Goal: Contribute content: Add original content to the website for others to see

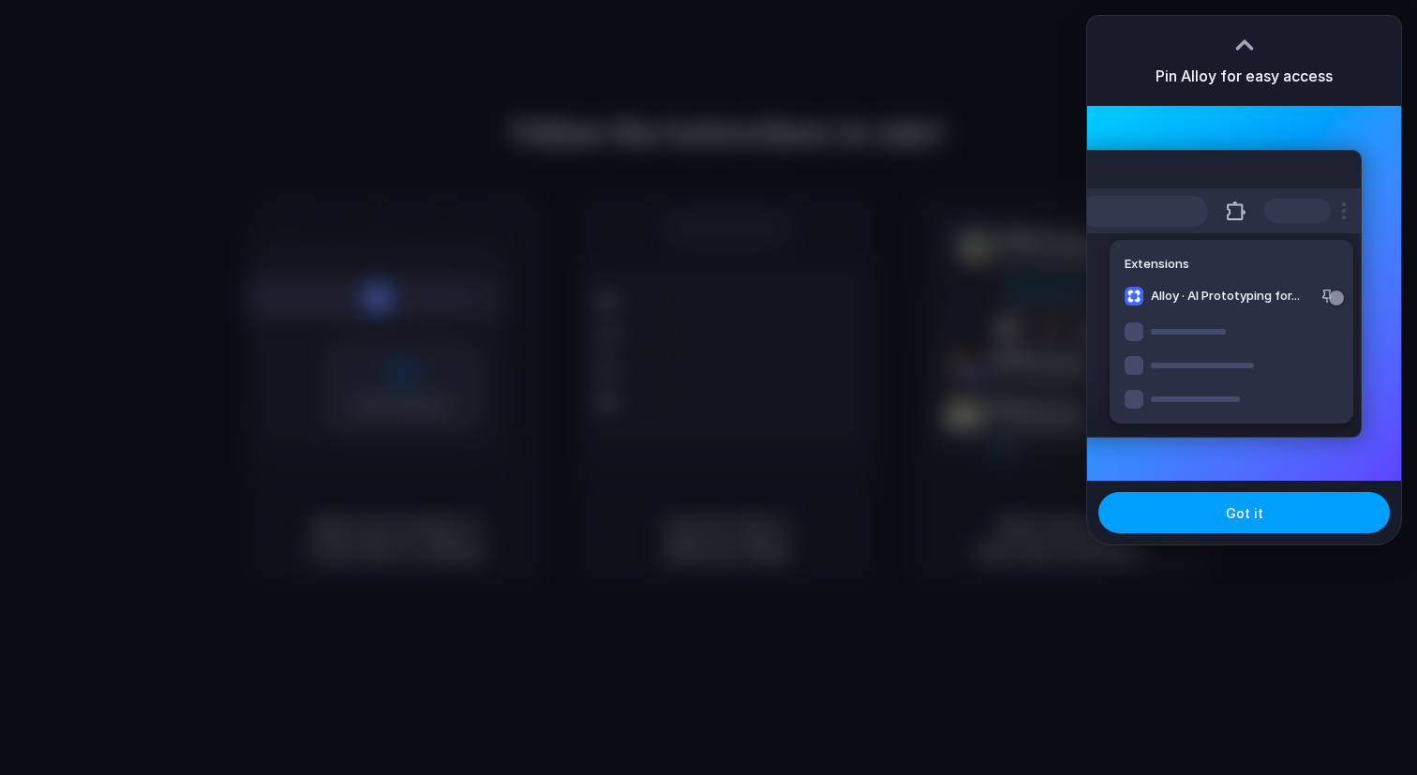
click at [1198, 513] on button "Got it" at bounding box center [1243, 512] width 291 height 41
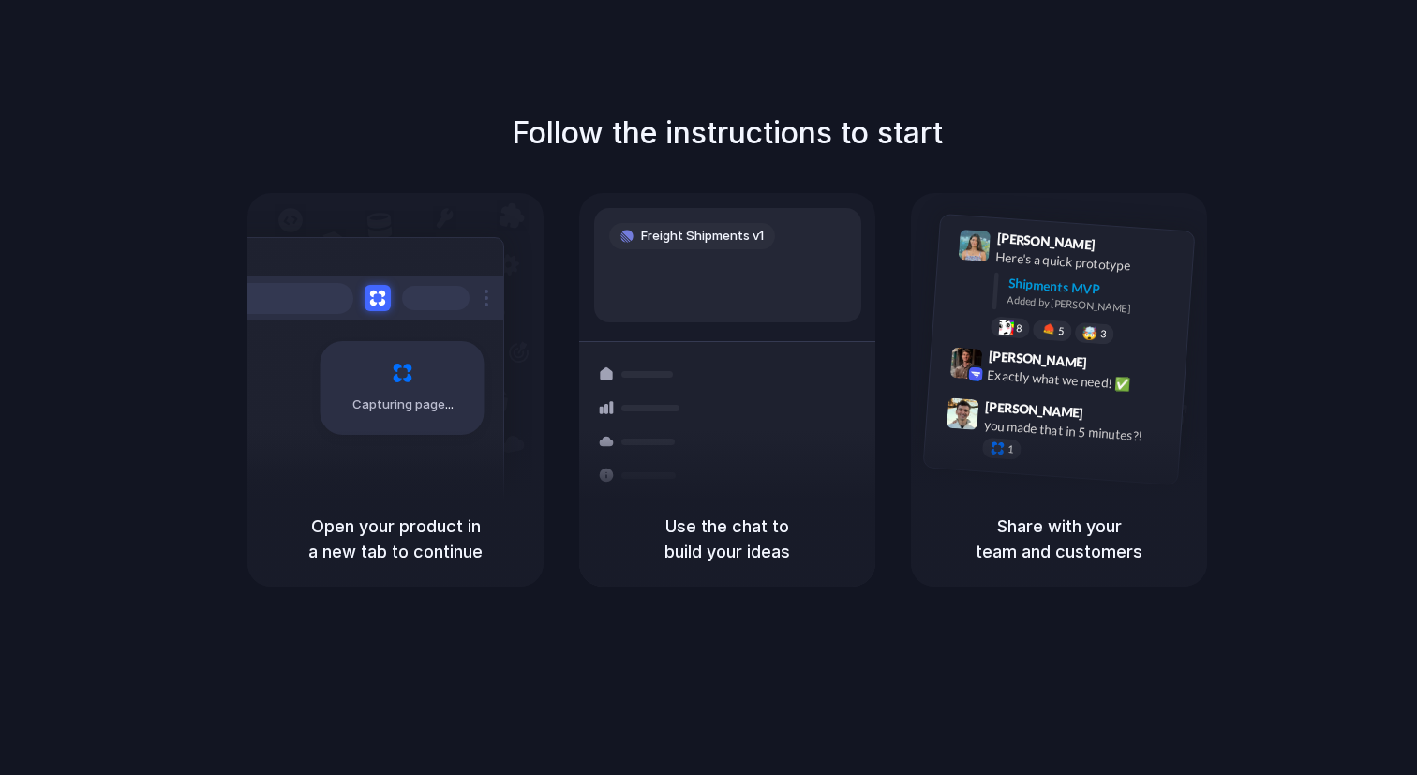
click at [660, 536] on h5 "Use the chat to build your ideas" at bounding box center [727, 539] width 251 height 51
click at [734, 456] on div at bounding box center [732, 467] width 22 height 22
click at [721, 261] on div "Add our new shipments tab based |" at bounding box center [727, 271] width 237 height 21
click at [422, 539] on h5 "Open your product in a new tab to continue" at bounding box center [395, 539] width 251 height 51
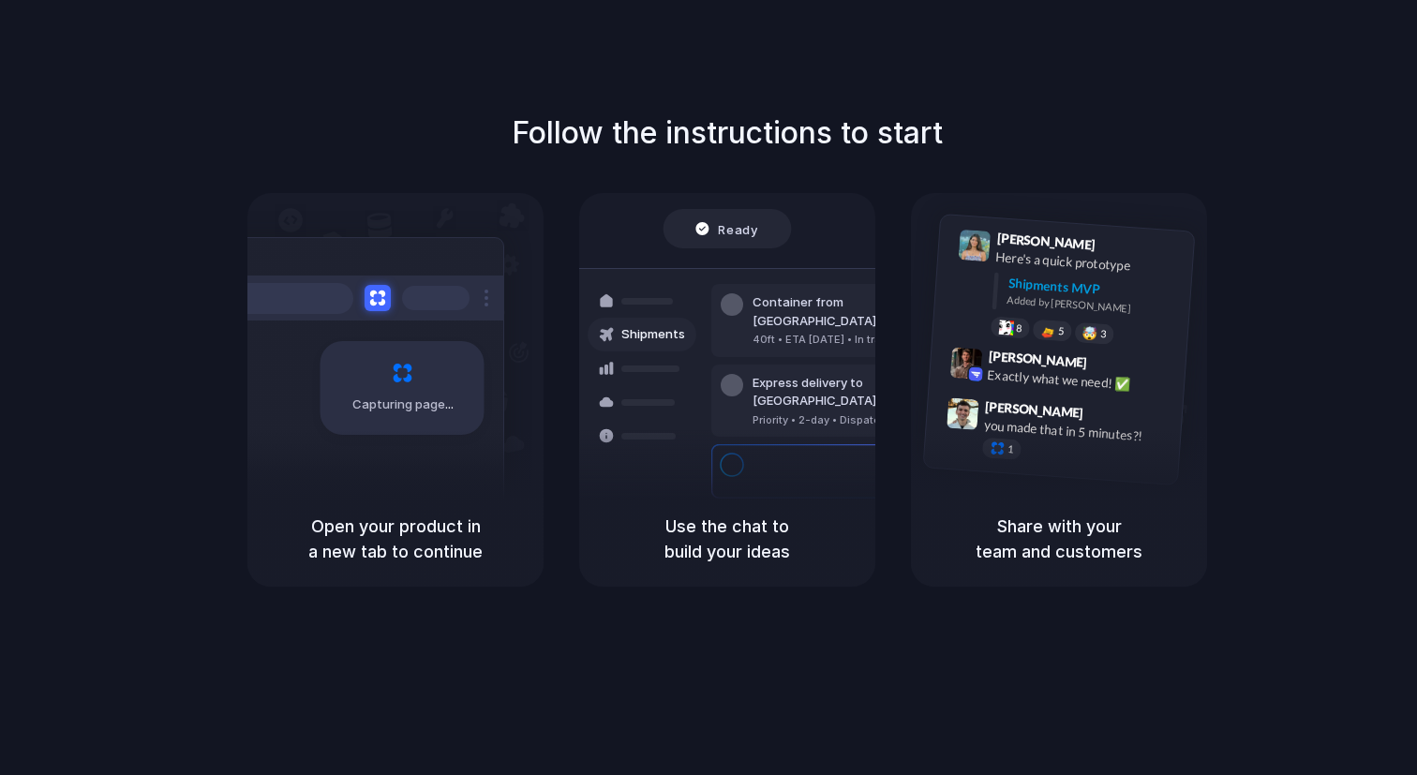
click at [709, 388] on div at bounding box center [709, 388] width 0 height 0
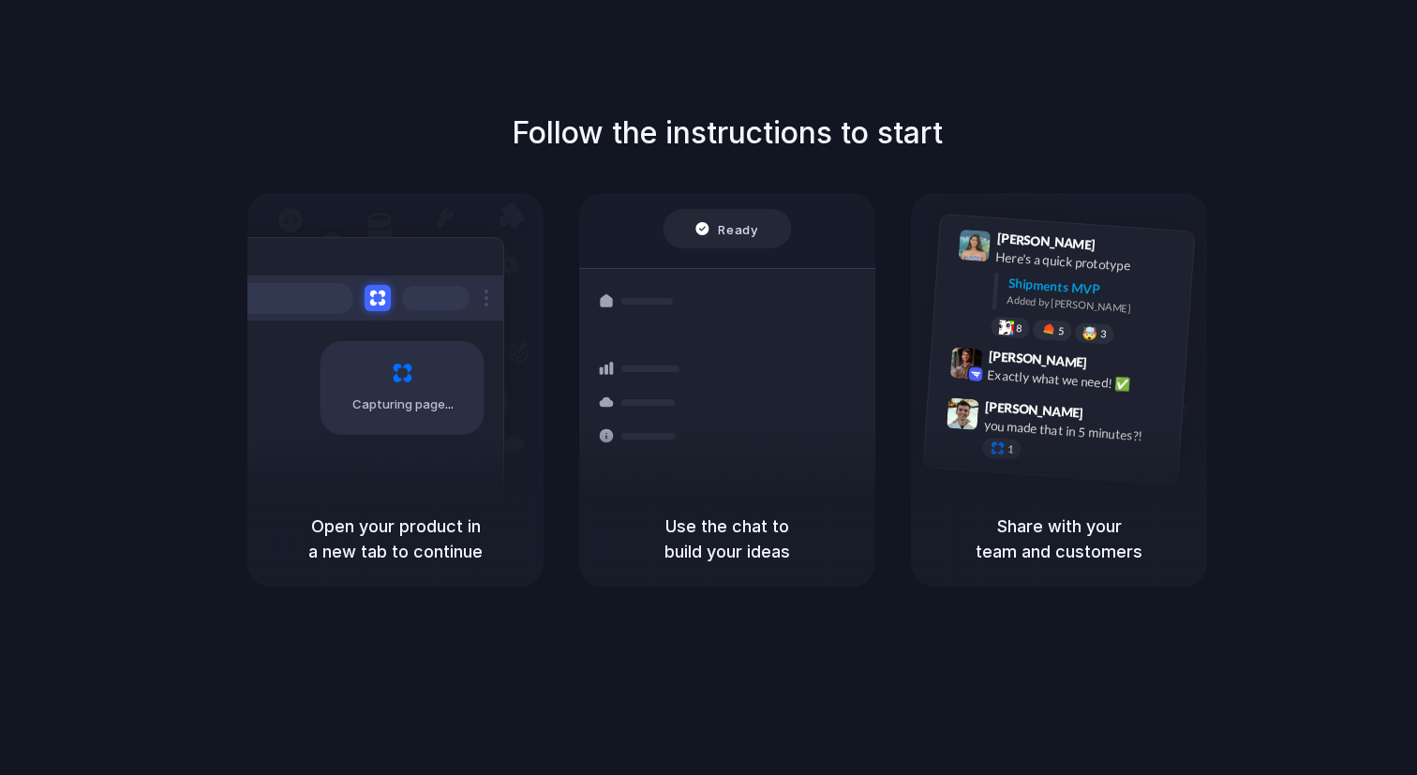
click at [709, 388] on div at bounding box center [709, 388] width 0 height 0
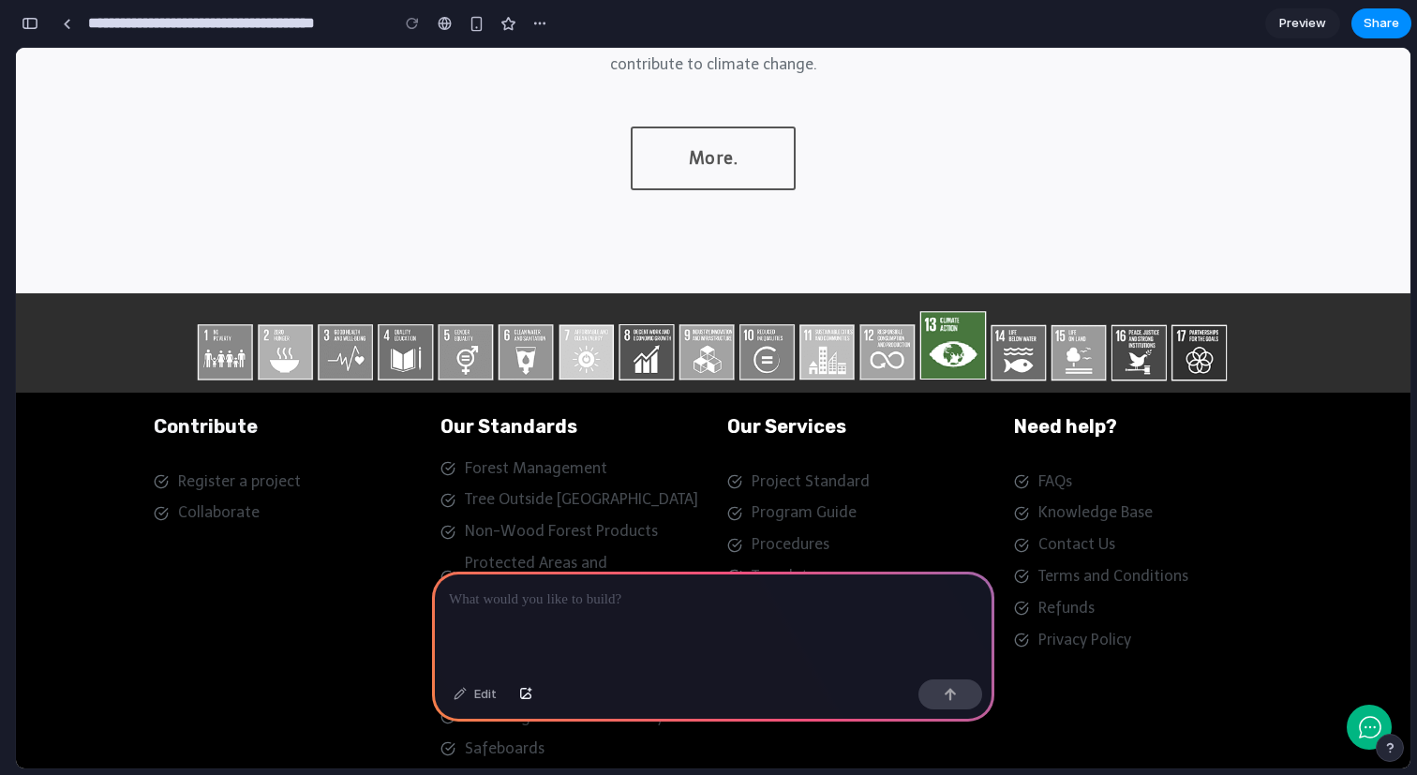
scroll to position [3902, 0]
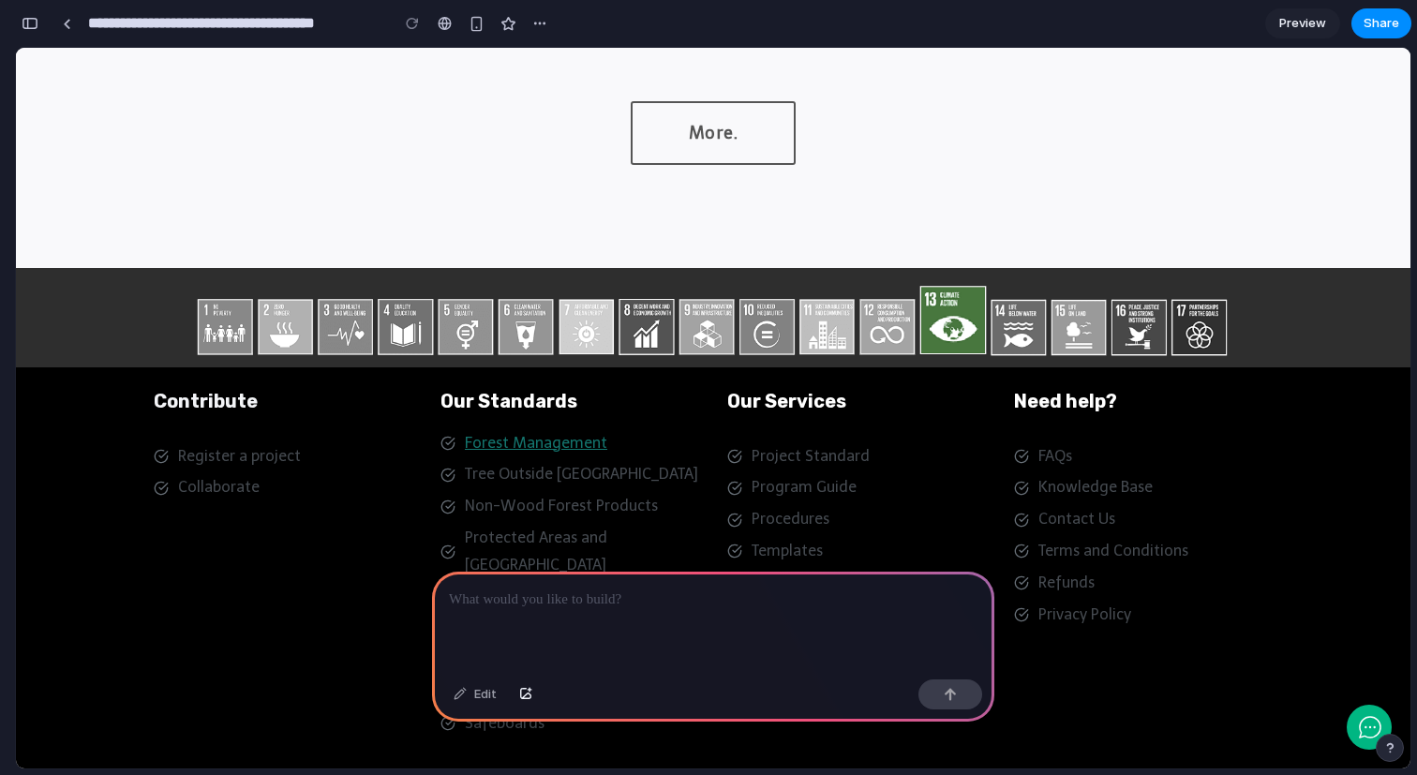
click at [502, 434] on link "Forest Management" at bounding box center [536, 443] width 142 height 18
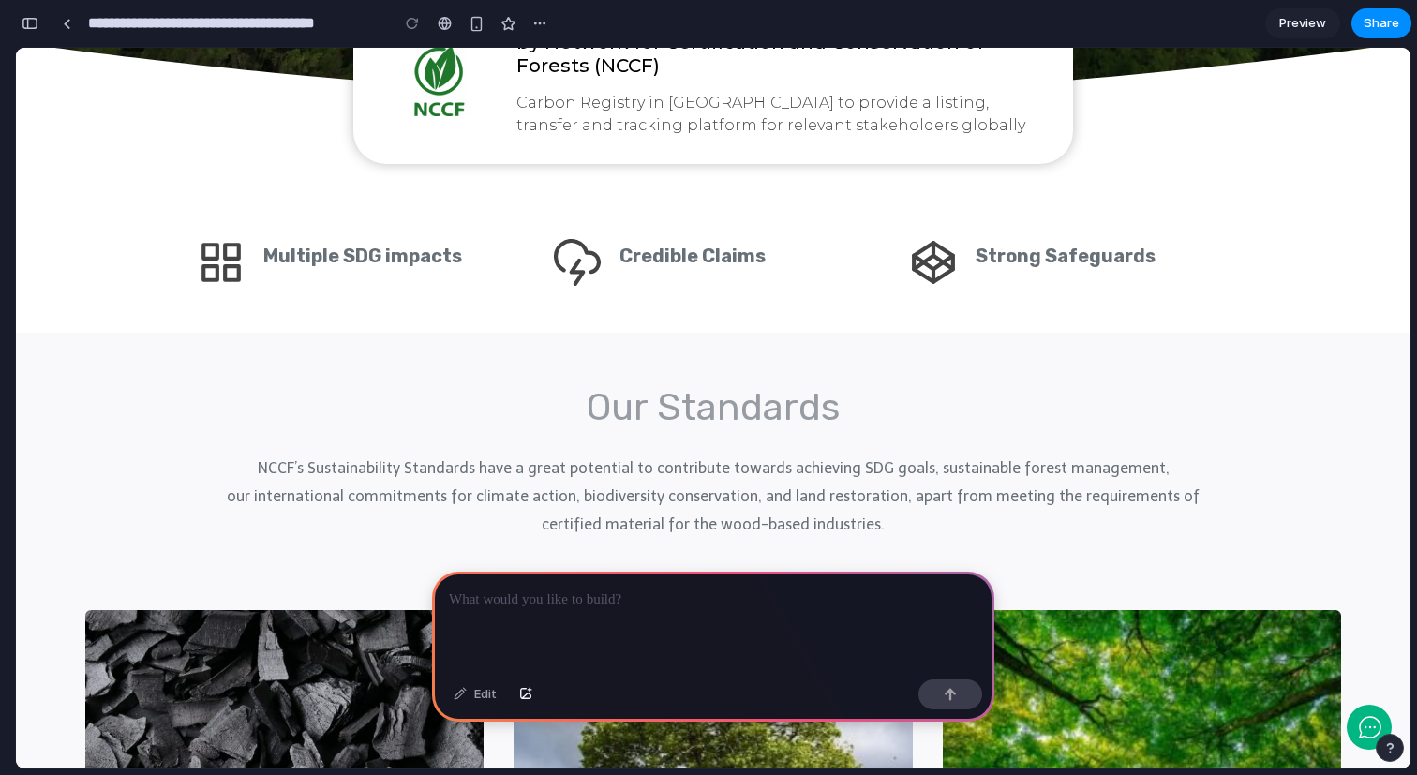
scroll to position [0, 0]
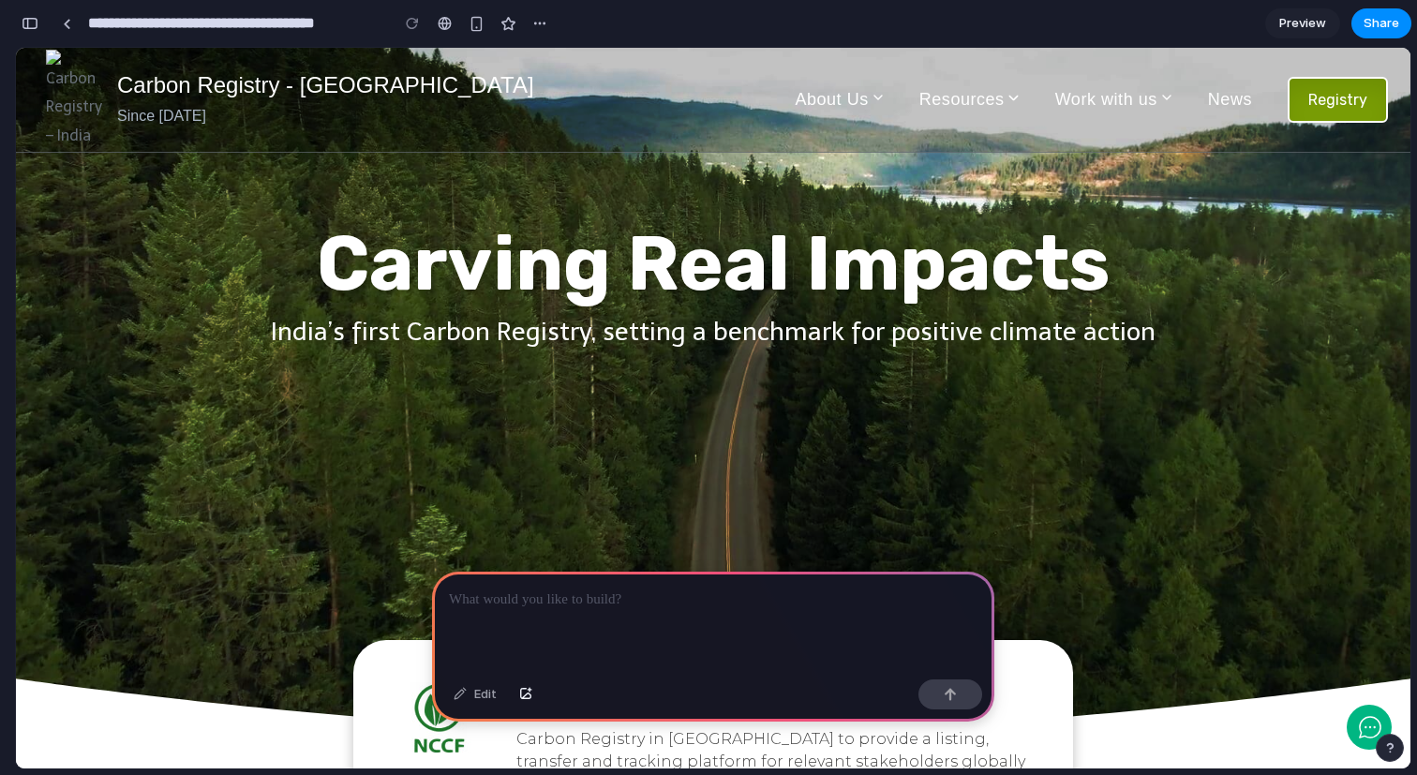
click at [1339, 101] on link "Registry" at bounding box center [1338, 100] width 100 height 47
click at [1318, 112] on link "Registry" at bounding box center [1338, 100] width 100 height 47
click at [676, 608] on p at bounding box center [713, 600] width 529 height 22
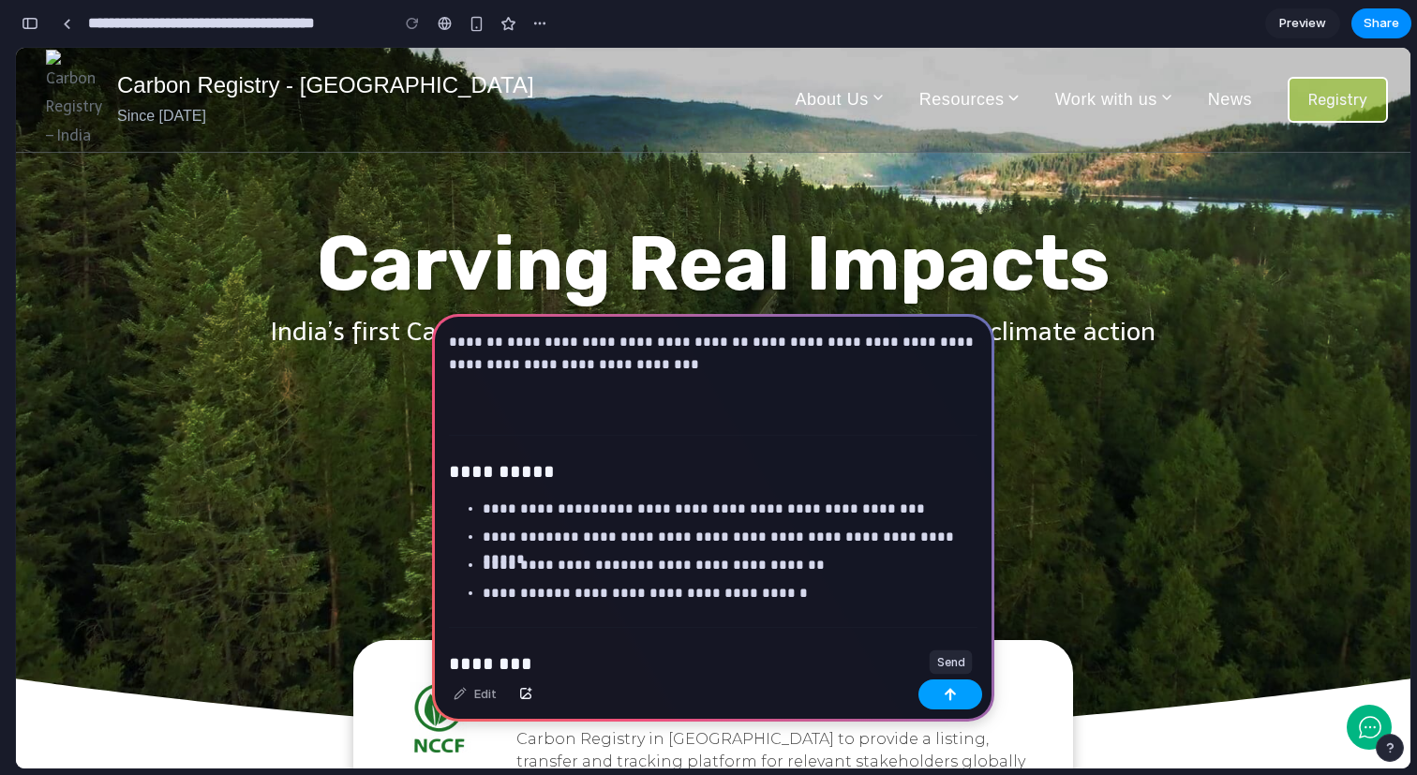
click at [954, 704] on button "button" at bounding box center [950, 694] width 64 height 30
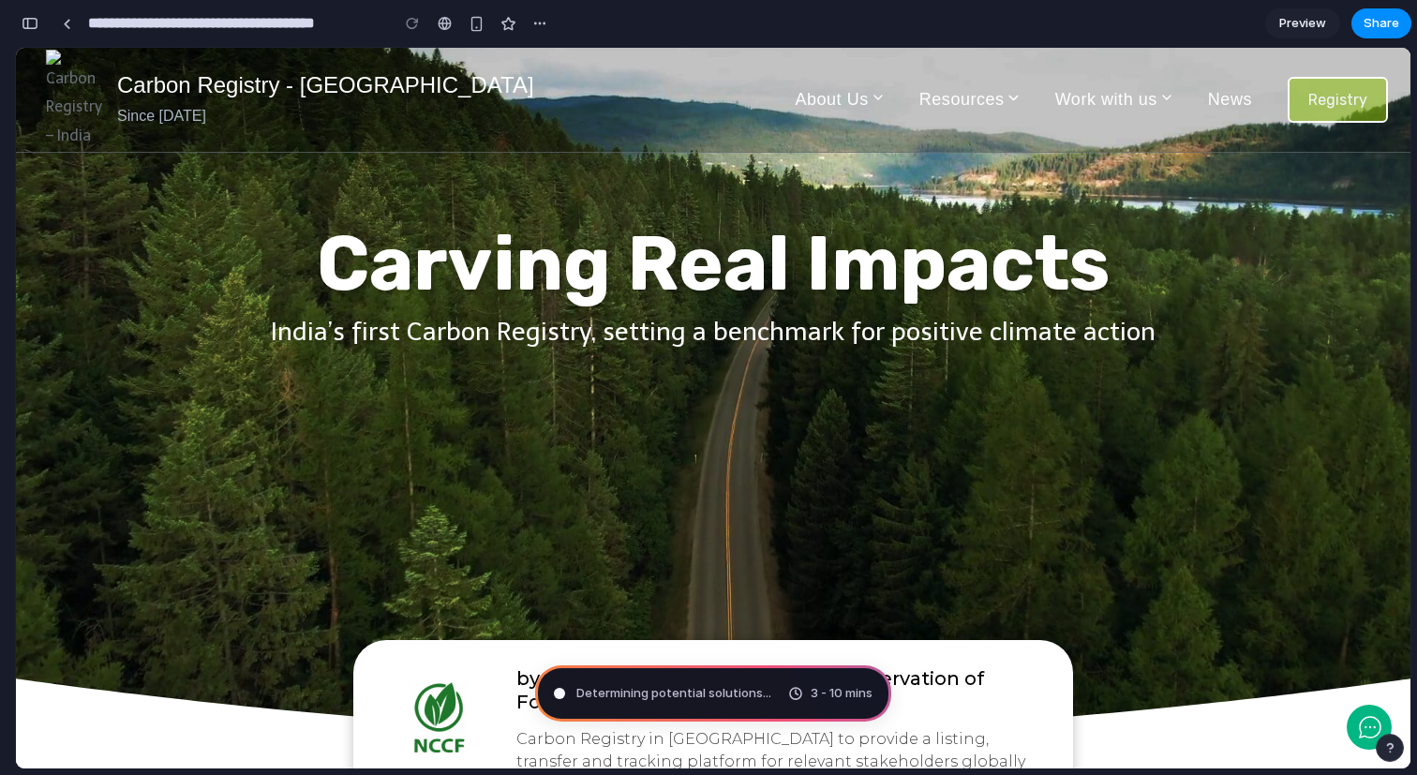
click at [1305, 14] on span "Preview" at bounding box center [1302, 23] width 47 height 19
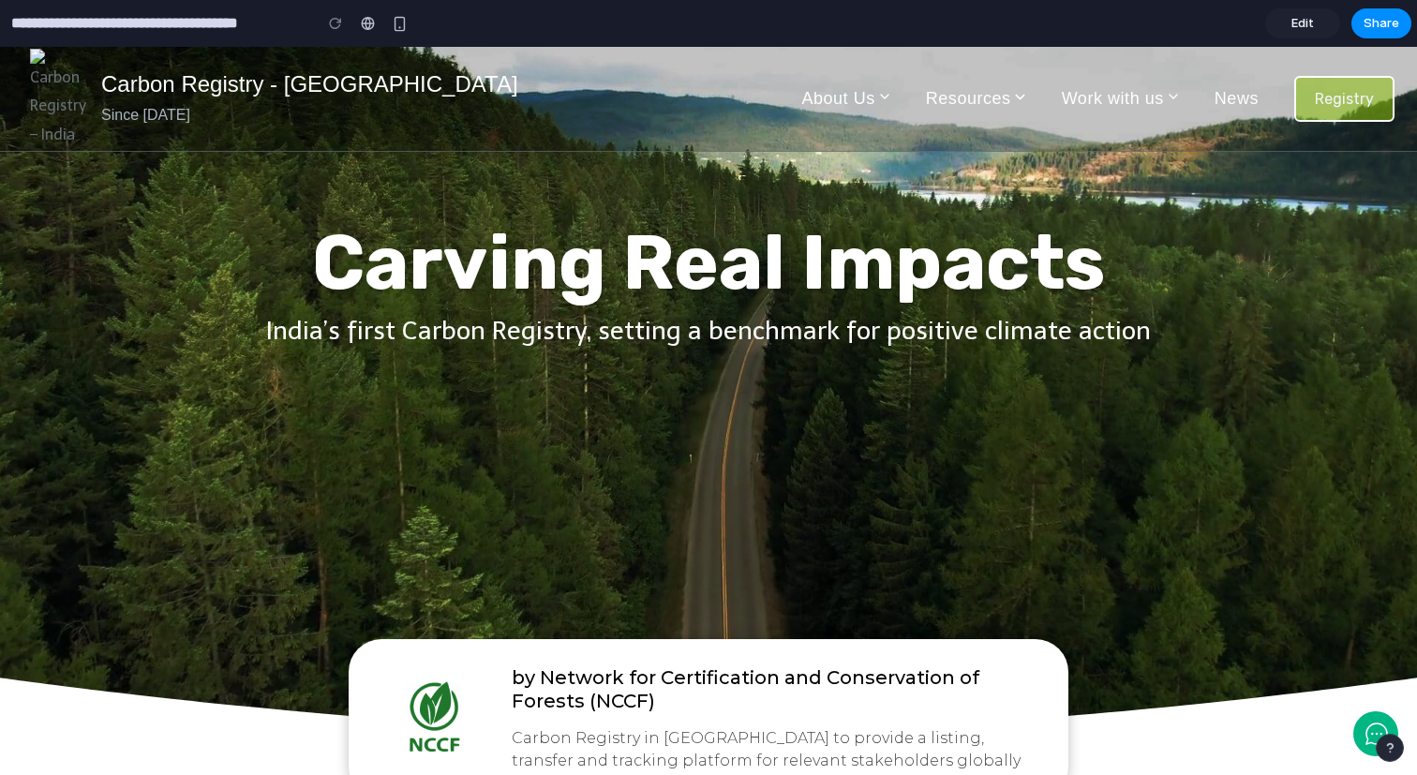
click at [1314, 28] on link "Edit" at bounding box center [1302, 23] width 75 height 30
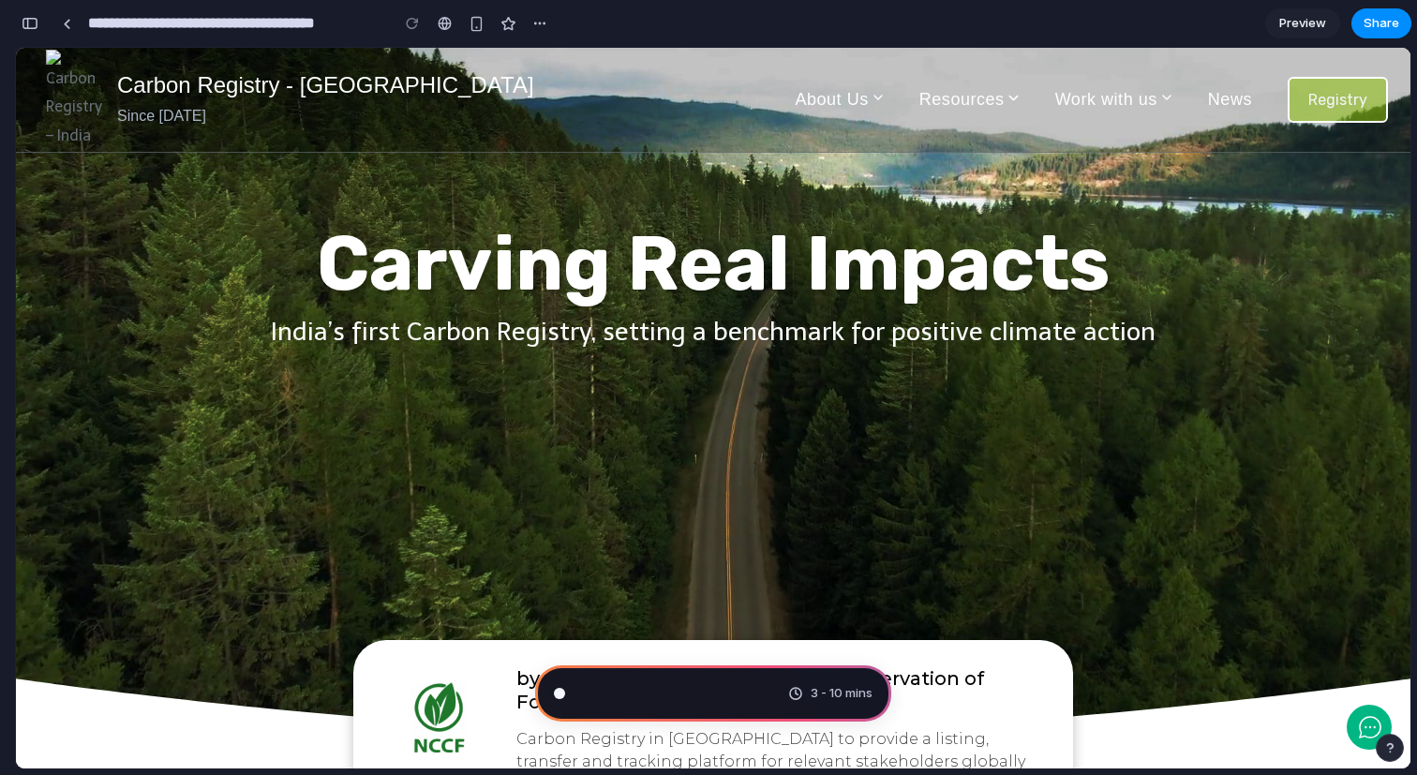
scroll to position [4592, 0]
click at [1314, 28] on span "Preview" at bounding box center [1302, 23] width 47 height 19
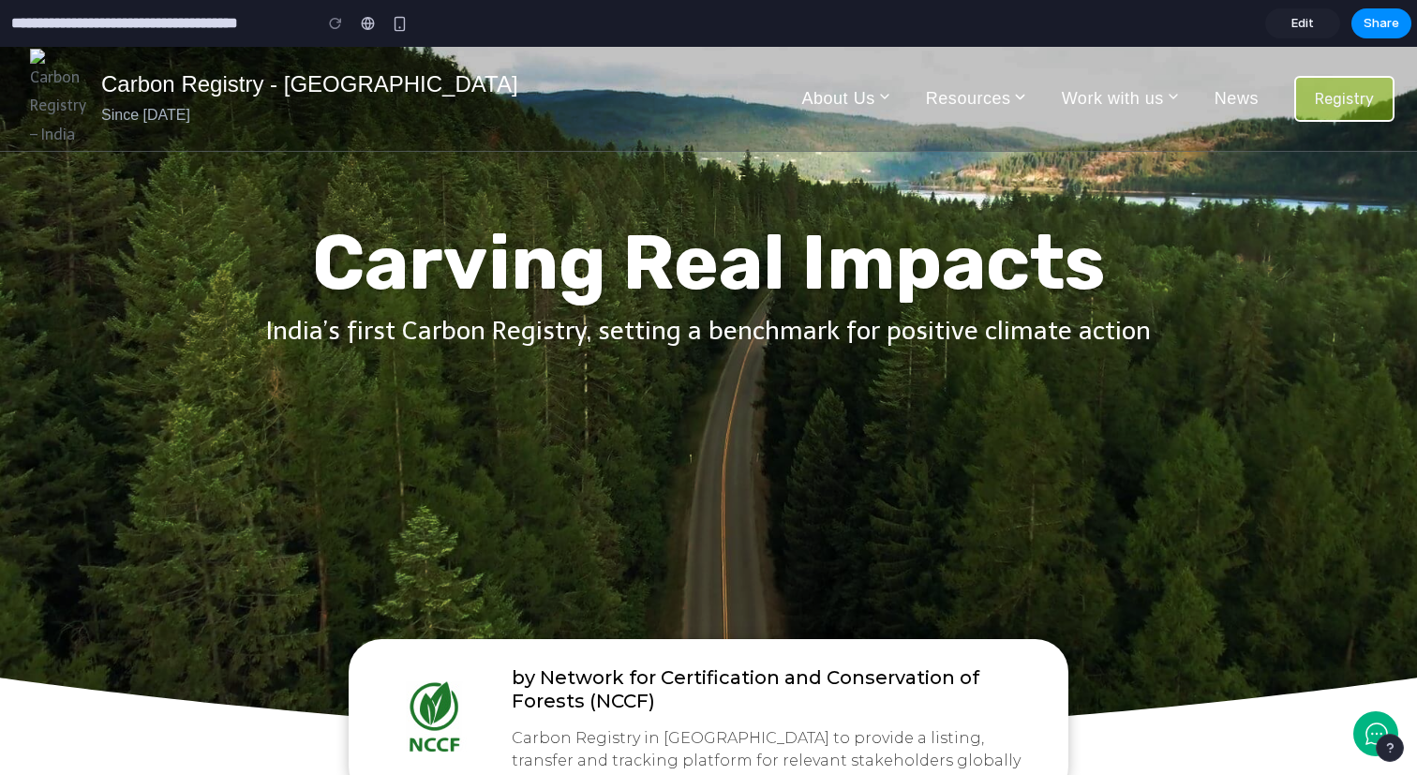
click at [1314, 28] on link "Edit" at bounding box center [1302, 23] width 75 height 30
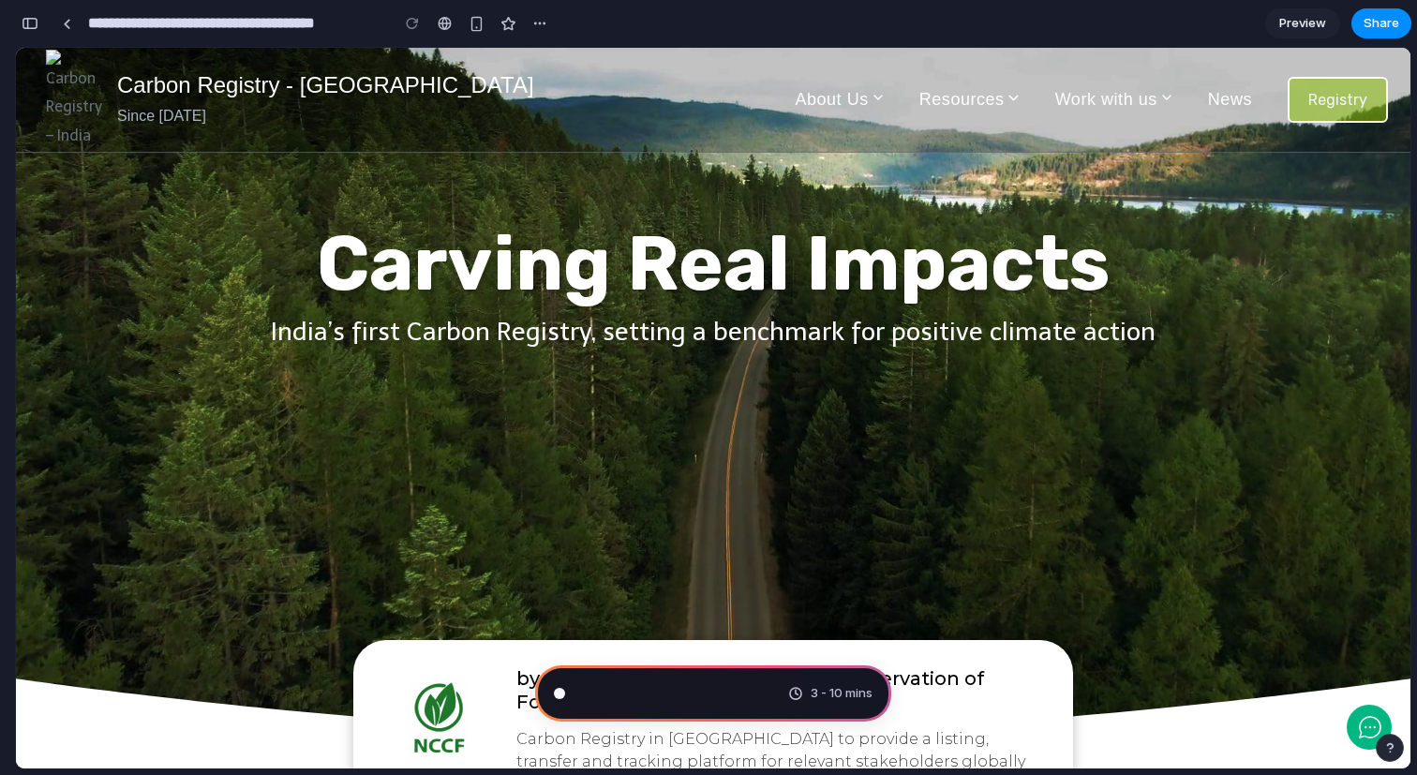
scroll to position [4592, 0]
click at [1314, 28] on span "Preview" at bounding box center [1302, 23] width 47 height 19
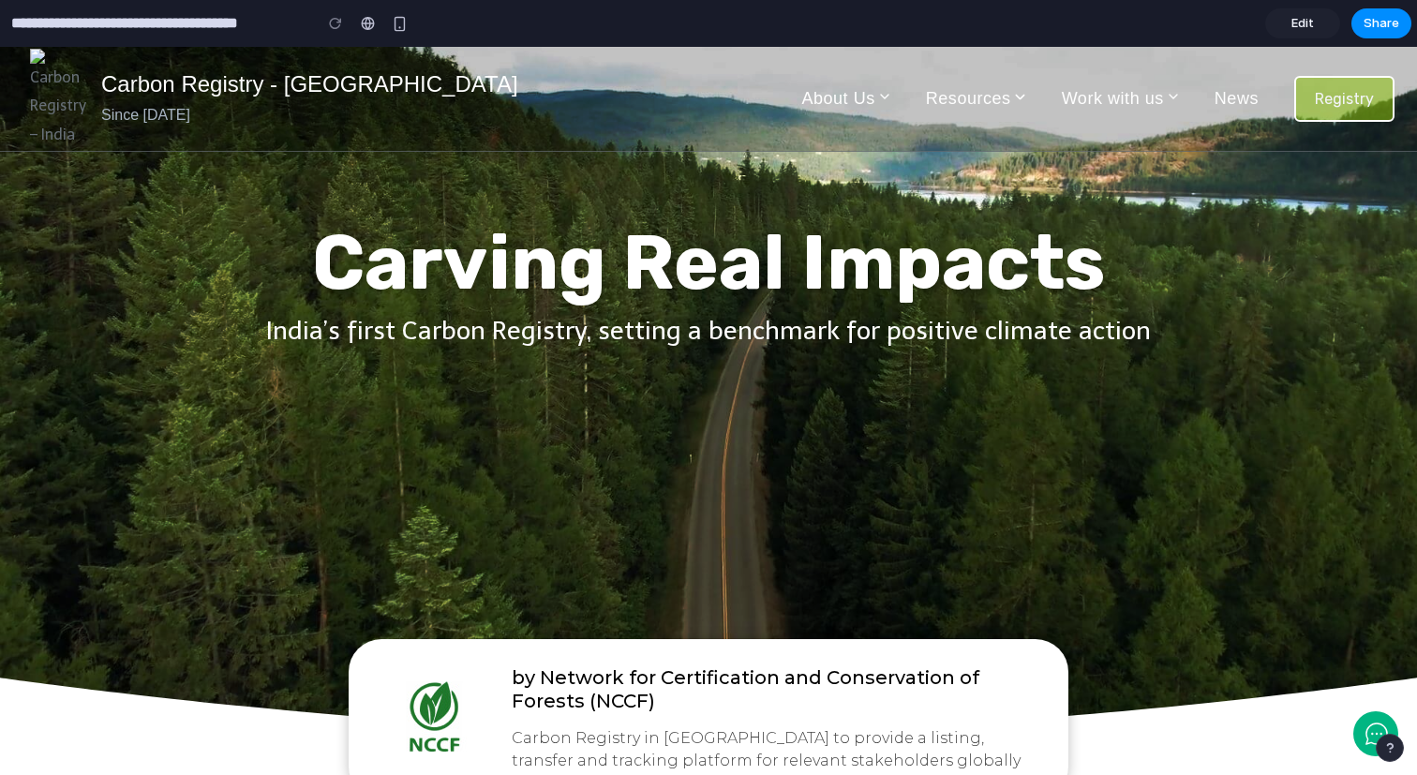
click at [1292, 19] on span "Edit" at bounding box center [1302, 23] width 22 height 19
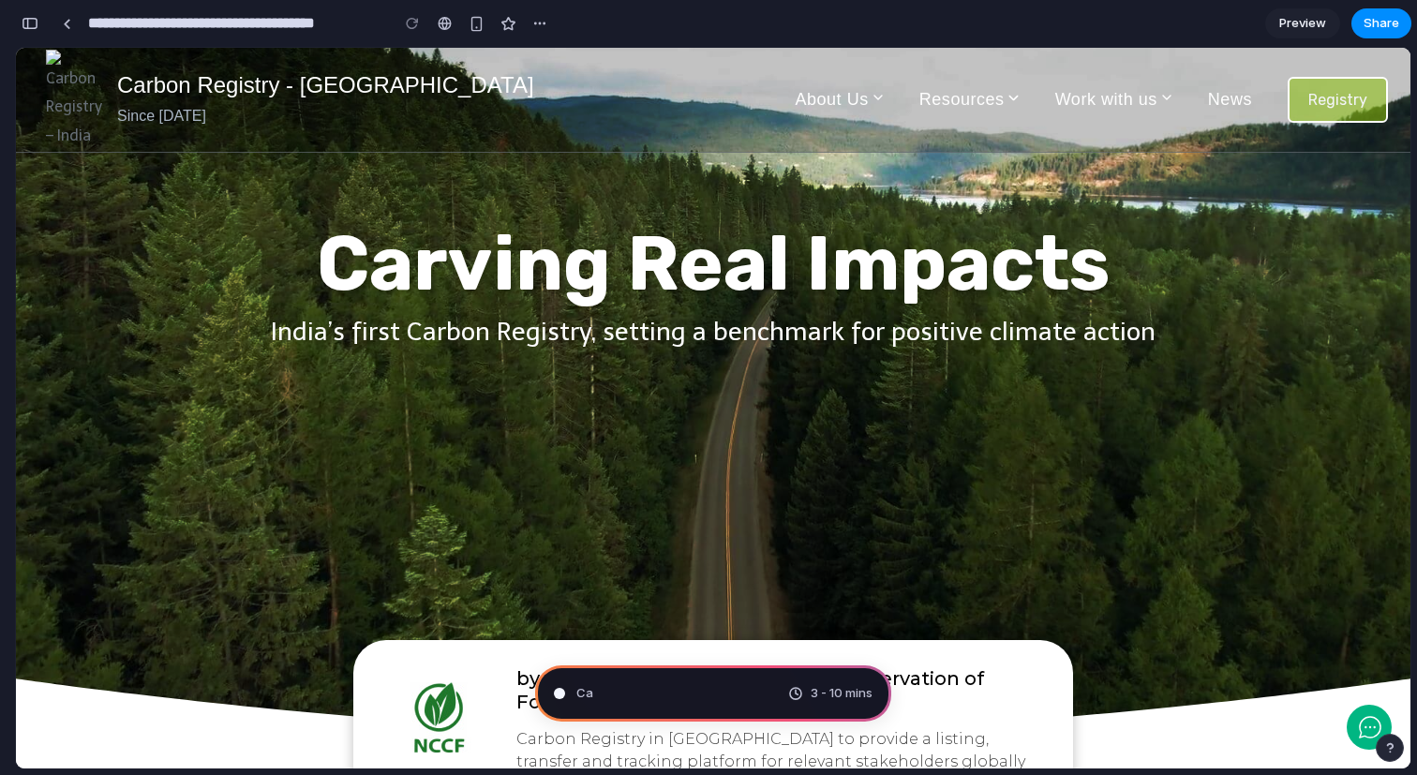
scroll to position [4592, 0]
click at [774, 701] on div "Calculating user delight 3 - 10 mins" at bounding box center [713, 693] width 356 height 56
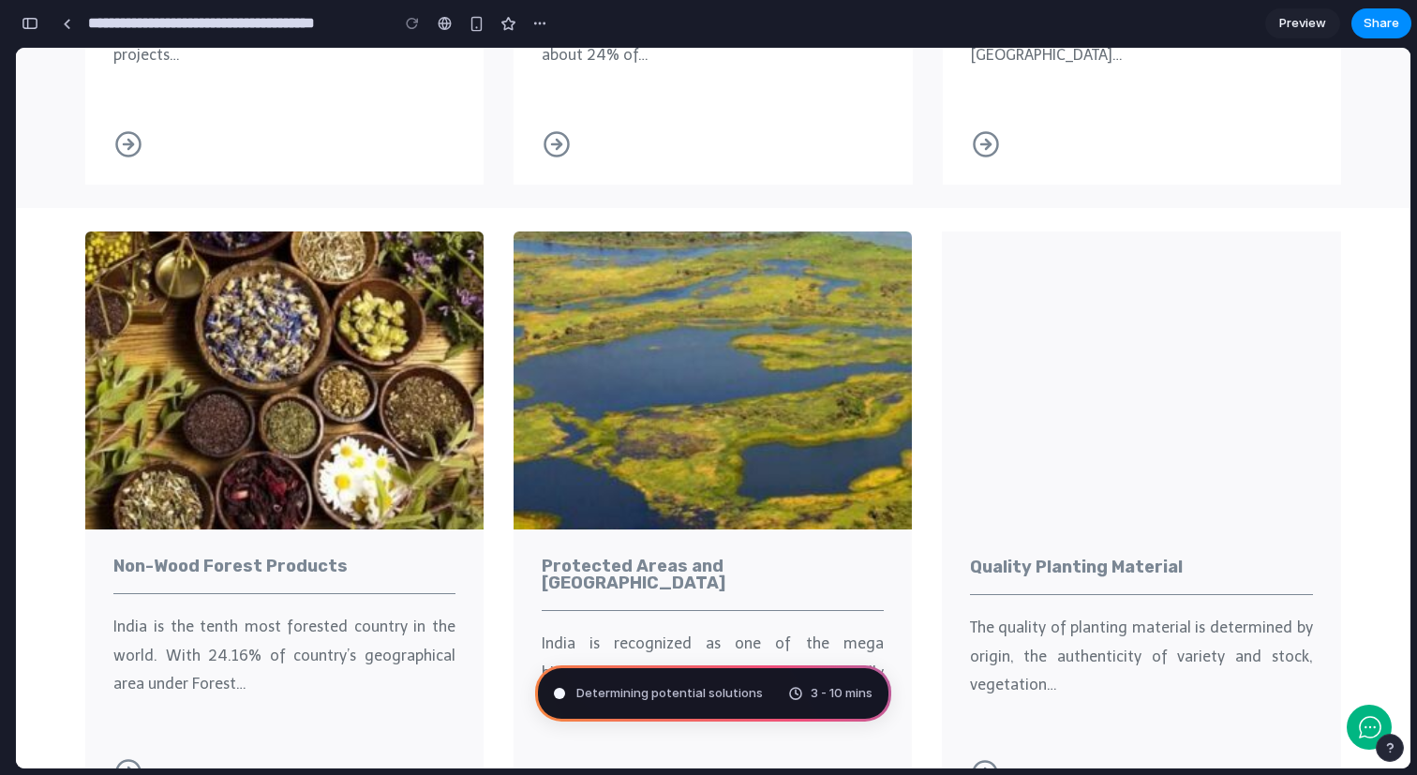
scroll to position [1660, 0]
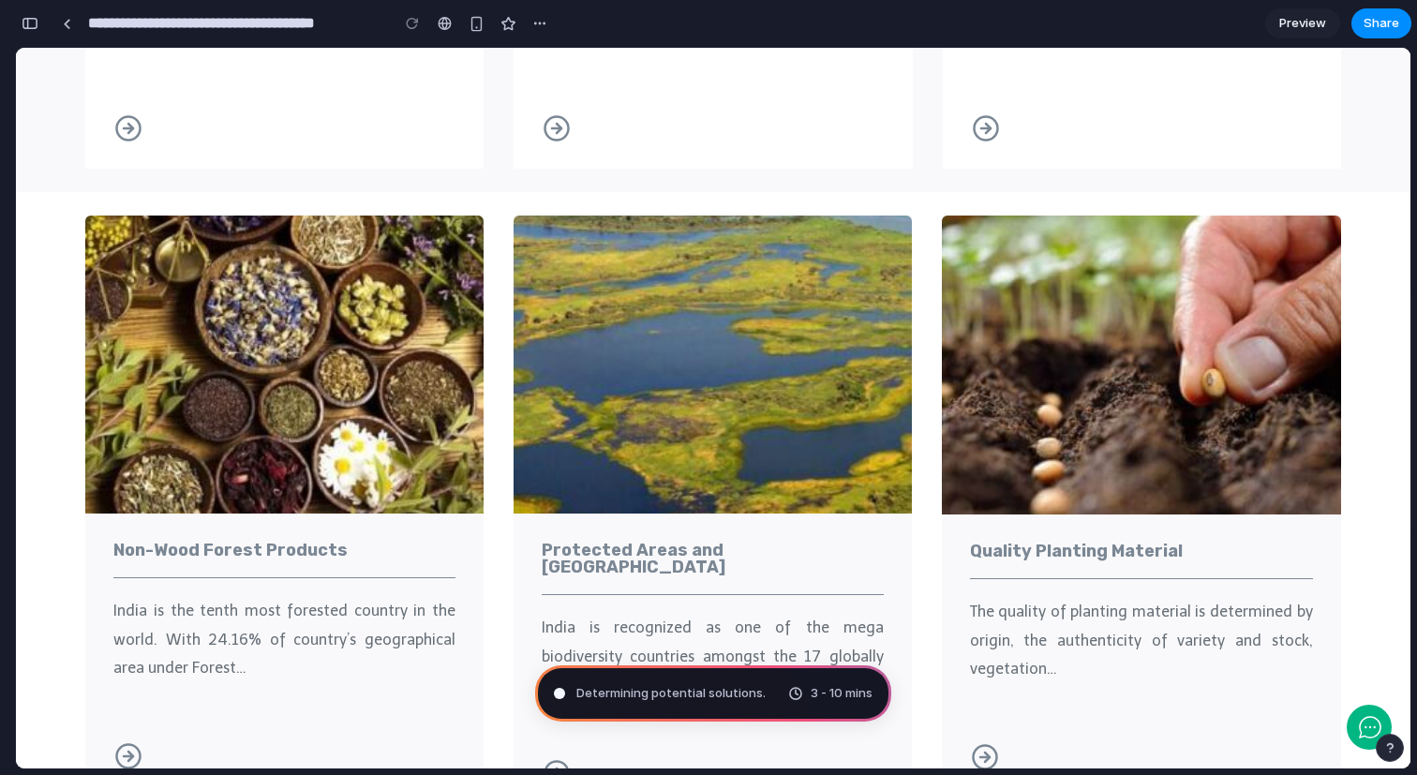
click at [773, 299] on img at bounding box center [713, 365] width 398 height 298
click at [758, 545] on h6 "Protected Areas and [GEOGRAPHIC_DATA]" at bounding box center [713, 559] width 342 height 34
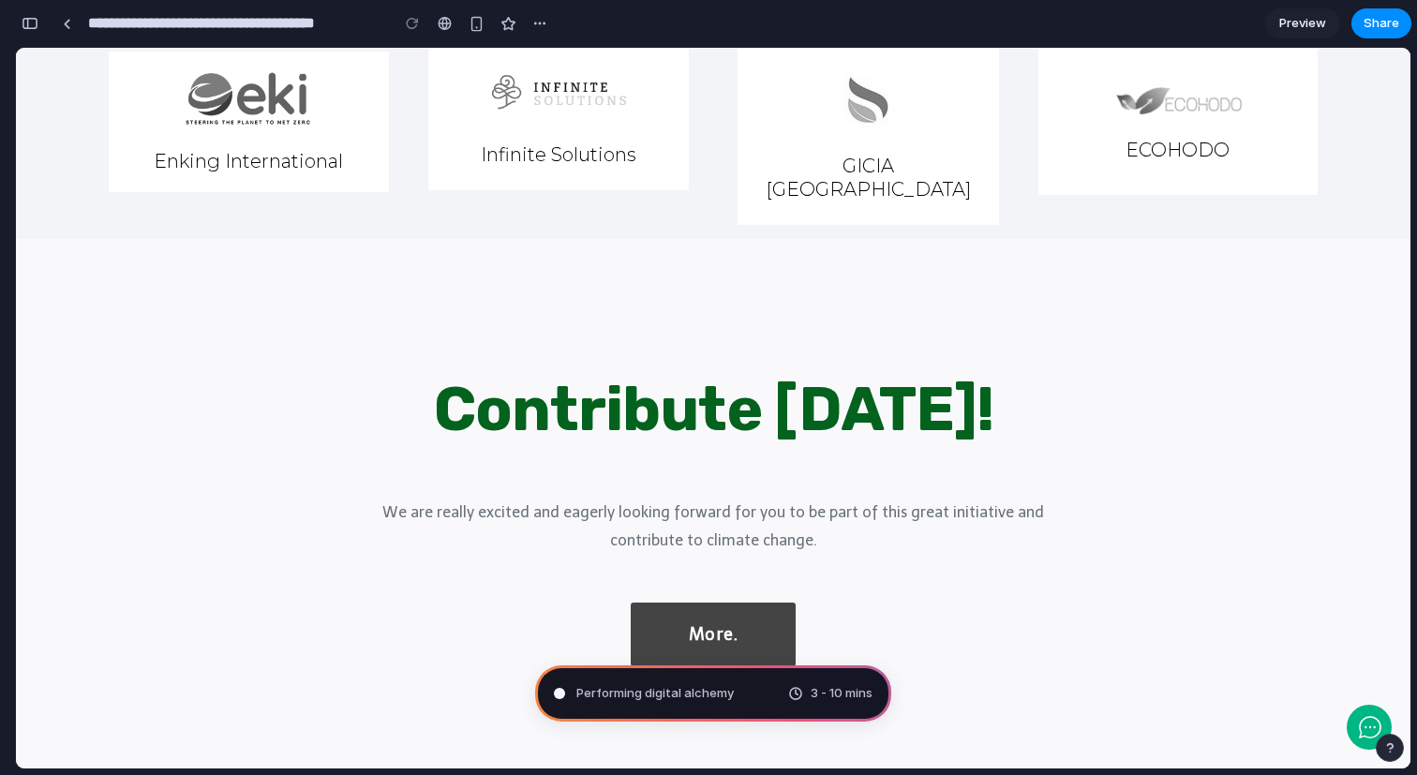
click at [719, 621] on span "More." at bounding box center [714, 634] width 50 height 27
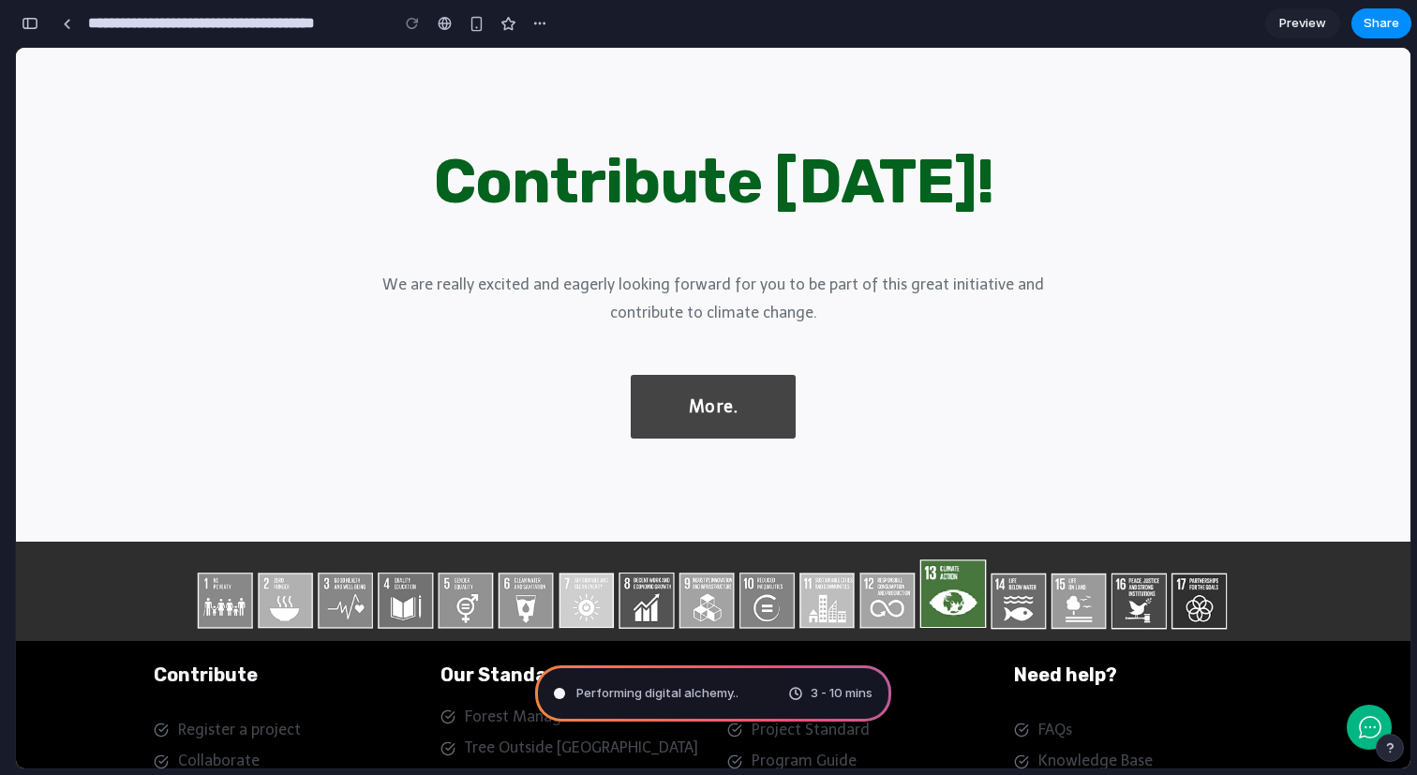
scroll to position [3833, 0]
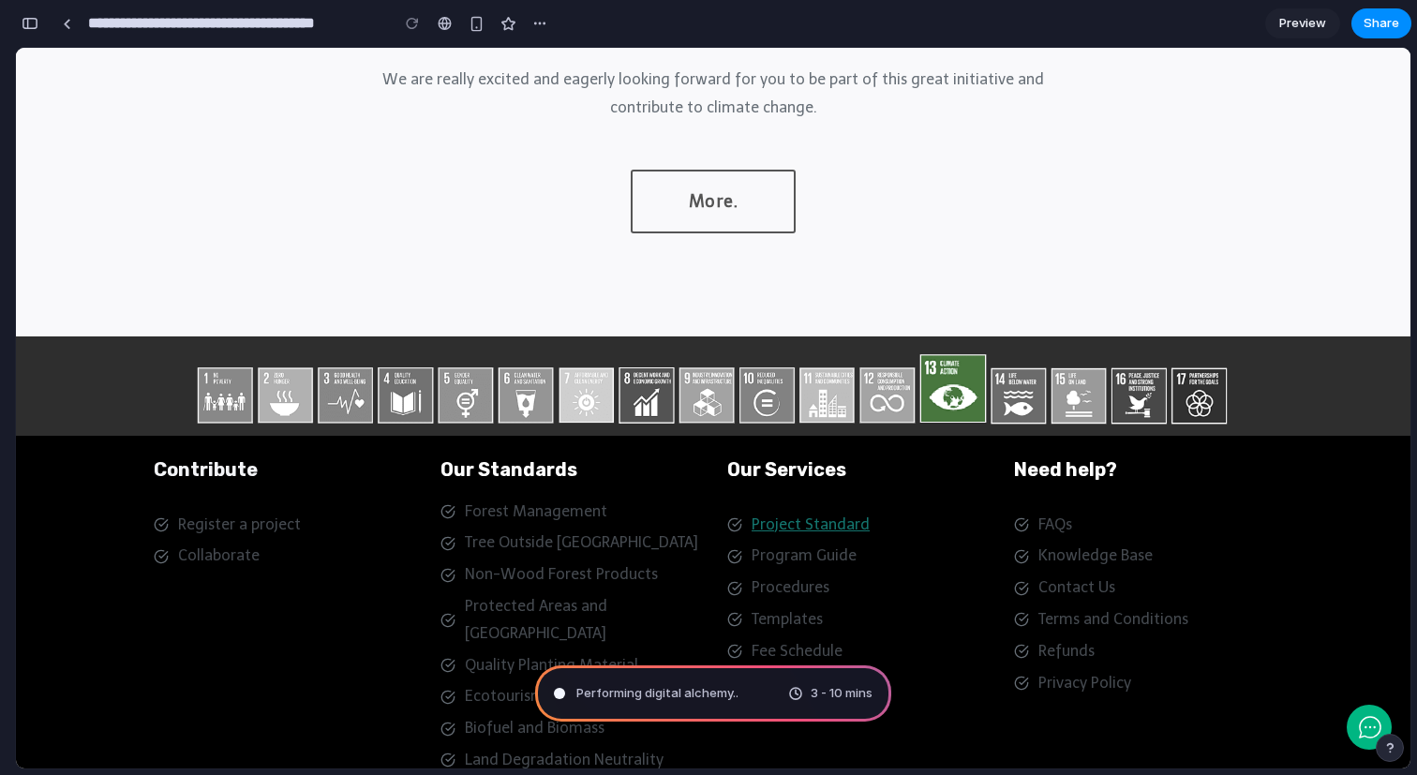
click at [786, 515] on link "Project Standard" at bounding box center [811, 524] width 118 height 18
click at [786, 543] on span "Program Guide" at bounding box center [804, 556] width 105 height 27
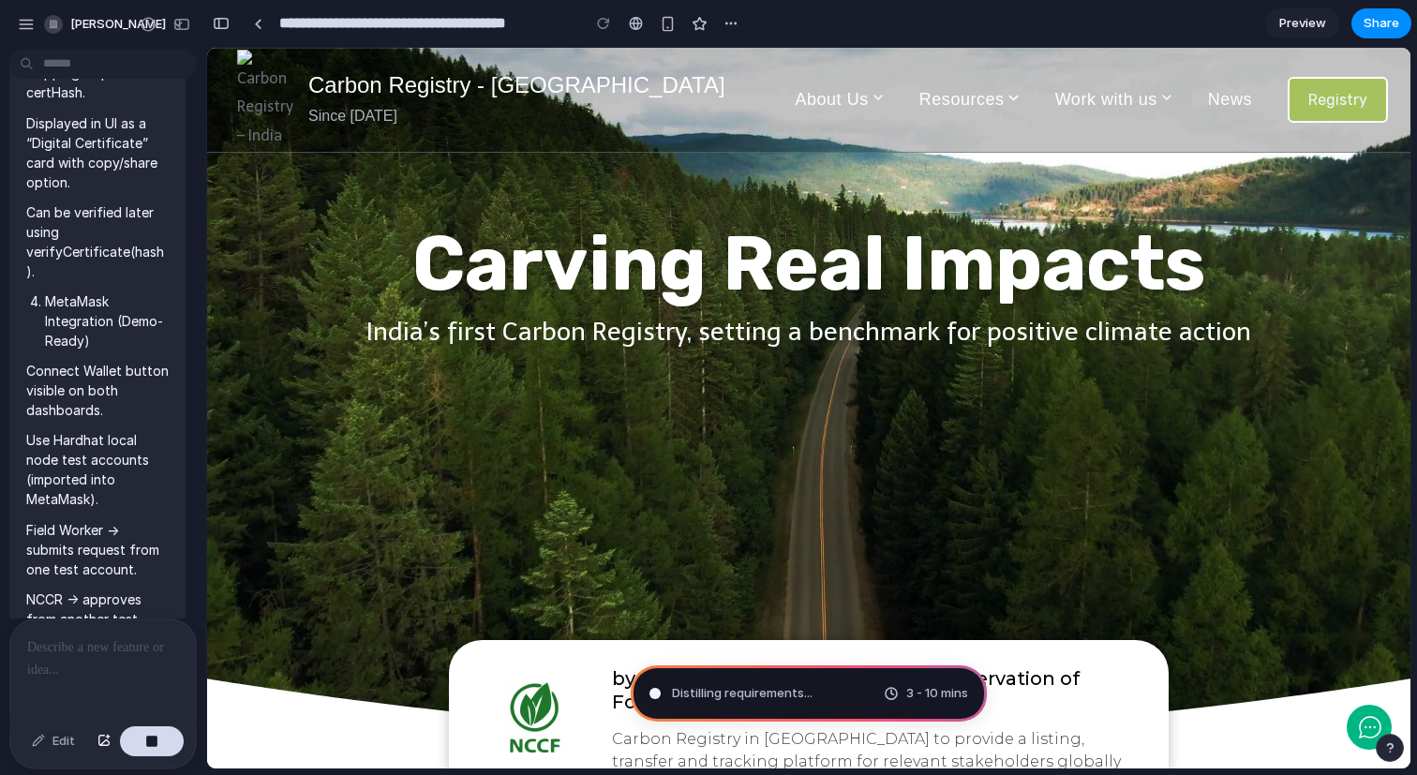
scroll to position [3595, 0]
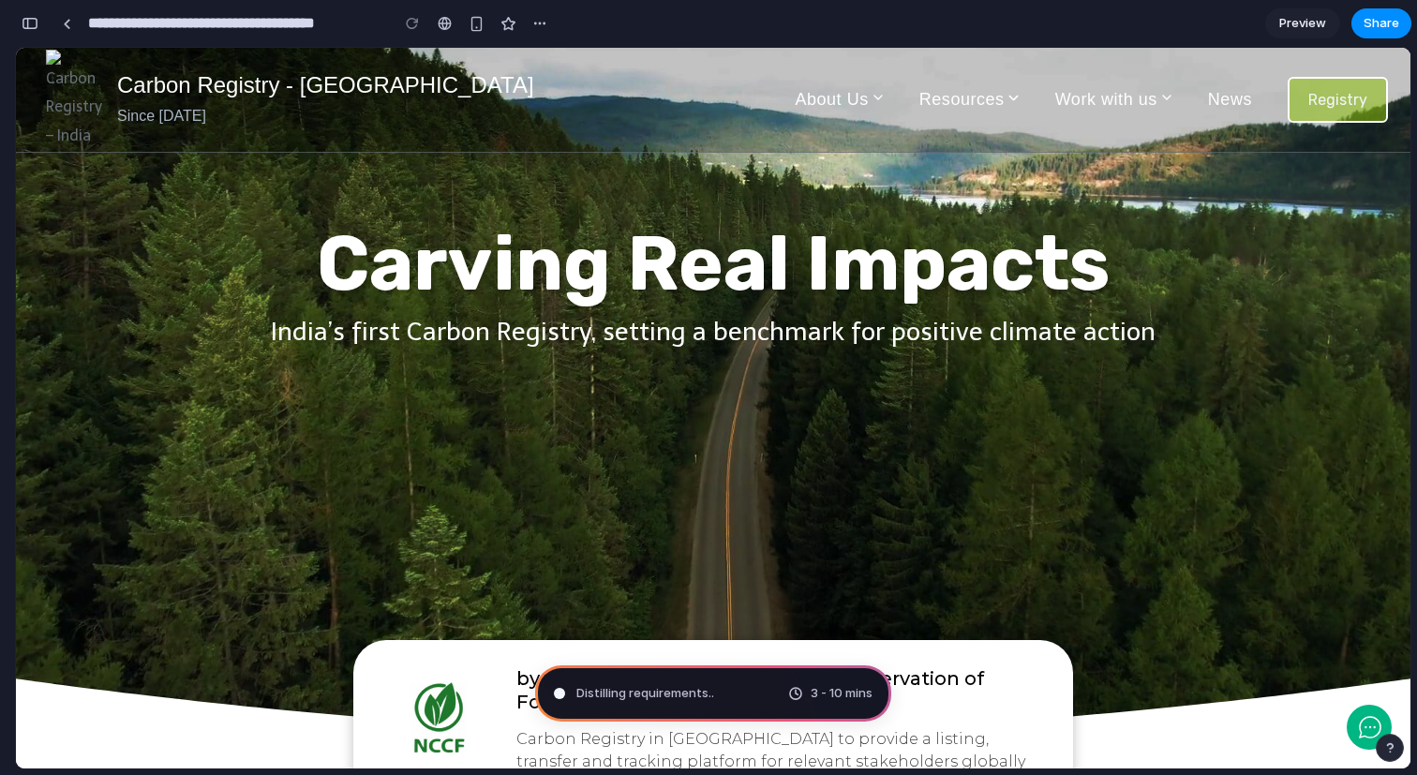
click at [819, 700] on span "3 - 10 mins" at bounding box center [842, 693] width 62 height 19
